Goal: Information Seeking & Learning: Learn about a topic

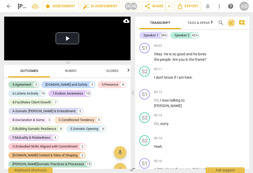
click at [197, 23] on span "post_add" at bounding box center [231, 23] width 6 height 6
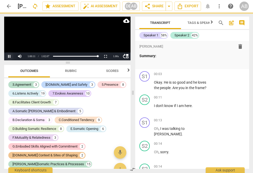
click at [11, 57] on button "Pause" at bounding box center [9, 56] width 10 height 8
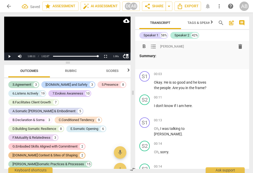
click at [151, 63] on p at bounding box center [191, 63] width 105 height 5
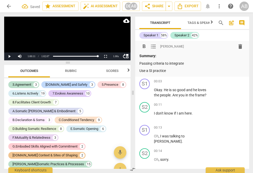
click at [141, 64] on p "Passing criteria to integrate" at bounding box center [191, 63] width 105 height 5
click at [171, 71] on p "Use a SI practice" at bounding box center [191, 70] width 105 height 5
click at [149, 72] on p "Use a SI practice" at bounding box center [191, 70] width 105 height 5
click at [188, 71] on p "Use an approved SI practice" at bounding box center [191, 70] width 105 height 5
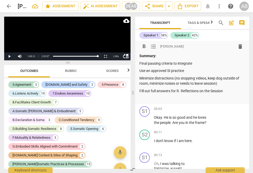
click at [140, 71] on p "Use an approved SI practice" at bounding box center [191, 70] width 105 height 5
click at [139, 78] on p "Minimize distractions (no stopping videos, keep dog outside of room, minimize n…" at bounding box center [191, 81] width 105 height 11
click at [139, 90] on p "Fill out full answers for R. Reflections on the Session" at bounding box center [191, 90] width 105 height 5
click at [197, 92] on p "-Fill out full answers for R. Reflections on the Session" at bounding box center [191, 90] width 105 height 5
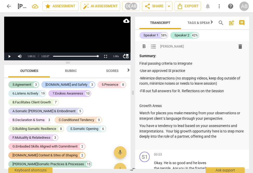
click at [184, 127] on p "You have a tendency to lead based on your assessments and interpretations. Your…" at bounding box center [191, 131] width 105 height 16
click at [197, 137] on p "You have a tendency to lead based on your assessments and interpretations. Your…" at bounding box center [191, 131] width 105 height 16
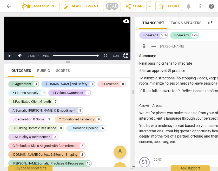
click at [178, 97] on p at bounding box center [191, 98] width 105 height 5
